Goal: Contribute content: Contribute content

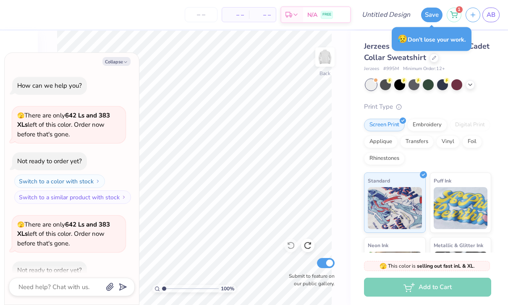
scroll to position [89, 0]
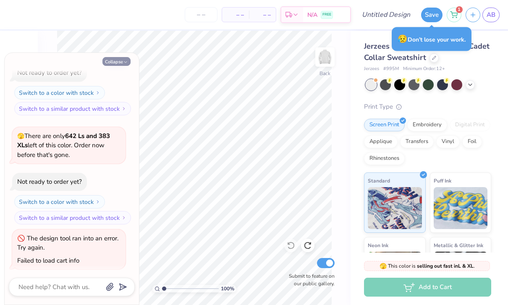
click at [121, 58] on button "Collapse" at bounding box center [117, 61] width 28 height 9
type textarea "x"
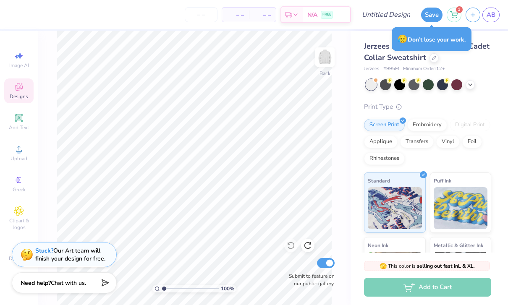
click at [22, 100] on span "Designs" at bounding box center [19, 96] width 18 height 7
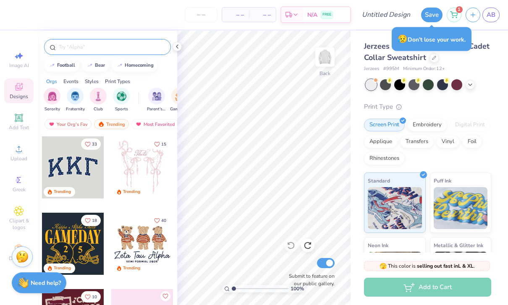
click at [139, 47] on input "text" at bounding box center [112, 47] width 108 height 8
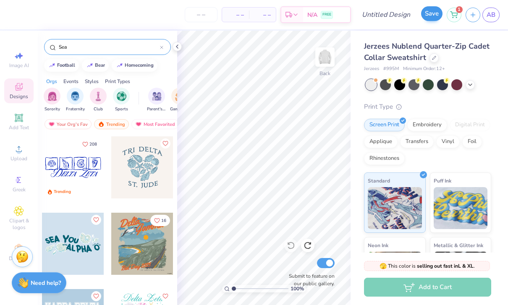
type input "Sea"
click at [436, 13] on button "Save" at bounding box center [431, 13] width 21 height 15
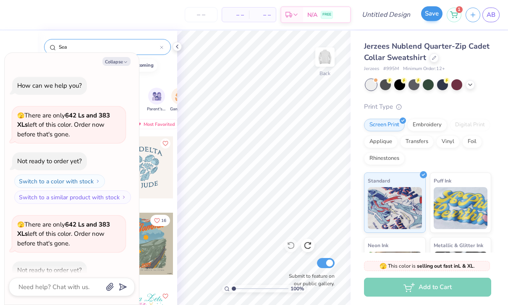
scroll to position [165, 0]
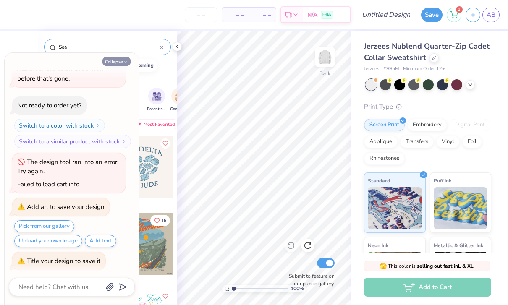
click at [124, 60] on icon "button" at bounding box center [125, 62] width 5 height 5
type textarea "x"
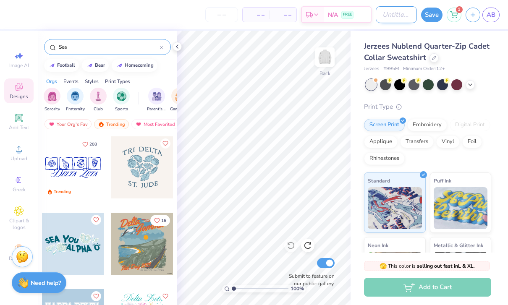
click at [396, 11] on input "Design Title" at bounding box center [396, 14] width 41 height 17
type input "BBYO 2"
click at [431, 15] on button "Save" at bounding box center [431, 13] width 21 height 15
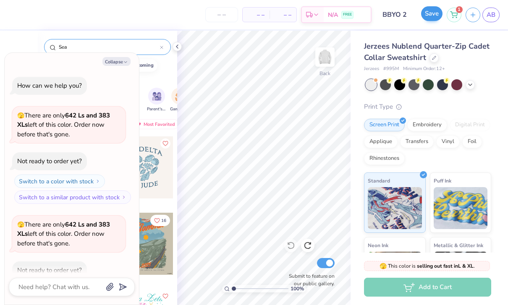
scroll to position [219, 0]
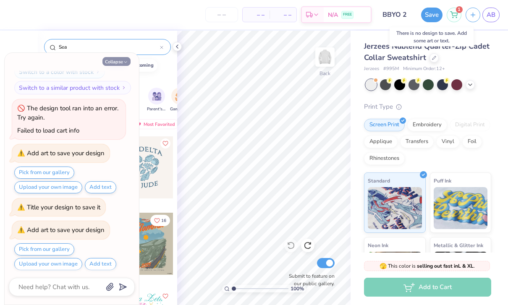
click at [120, 60] on button "Collapse" at bounding box center [117, 61] width 28 height 9
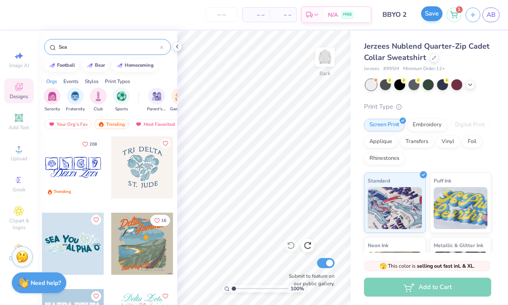
click at [437, 15] on button "Save" at bounding box center [431, 13] width 21 height 15
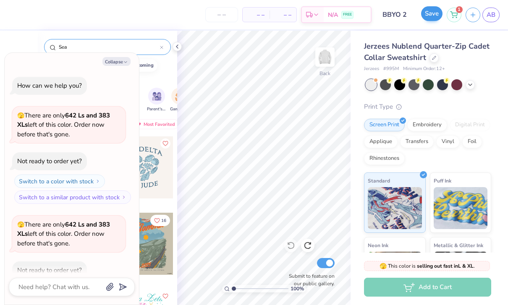
scroll to position [273, 0]
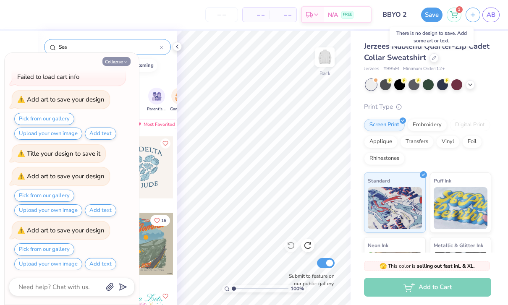
click at [123, 63] on icon "button" at bounding box center [125, 62] width 5 height 5
type textarea "x"
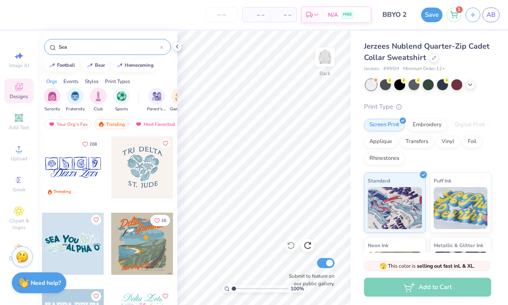
click at [79, 174] on div at bounding box center [73, 168] width 62 height 62
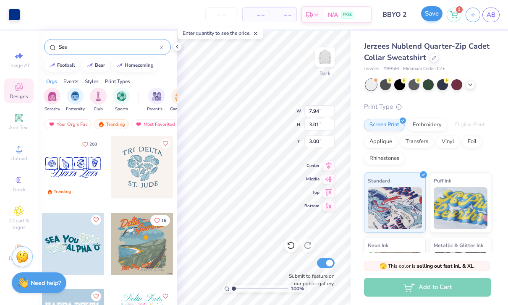
click at [436, 19] on button "Save" at bounding box center [431, 13] width 21 height 15
click at [492, 19] on span "AB" at bounding box center [491, 15] width 9 height 10
